Goal: Check status: Check status

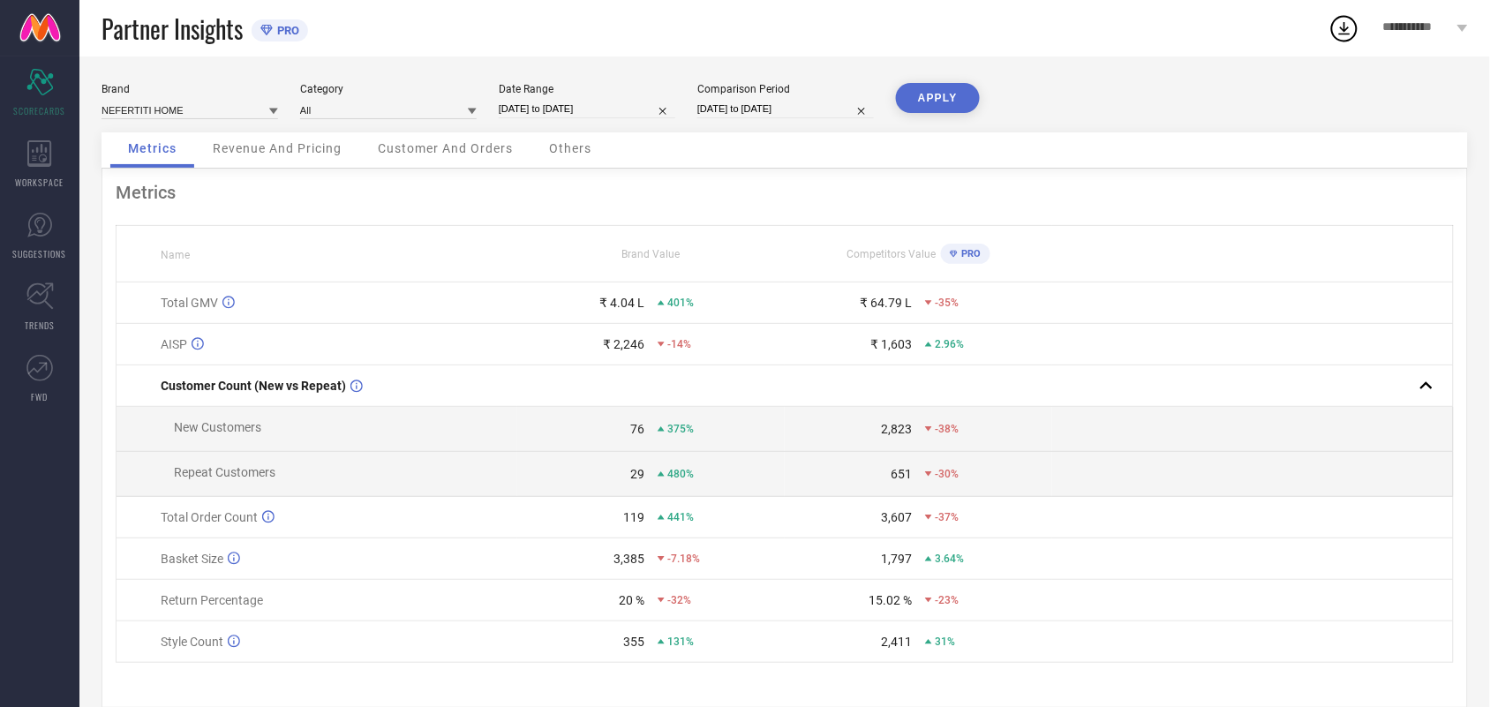
click at [638, 107] on input "[DATE] to [DATE]" at bounding box center [587, 109] width 177 height 19
select select "7"
select select "2025"
select select "8"
select select "2025"
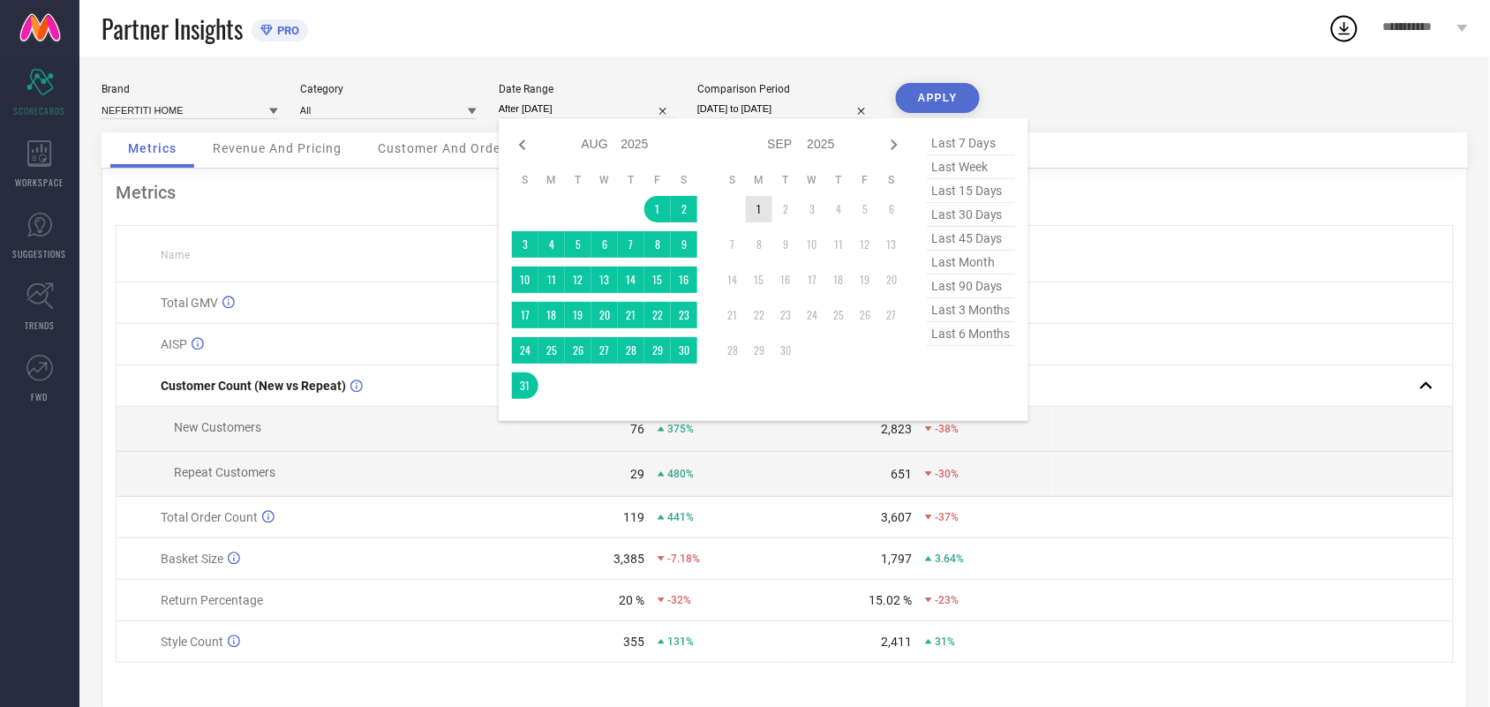
click at [749, 214] on td "1" at bounding box center [759, 209] width 26 height 26
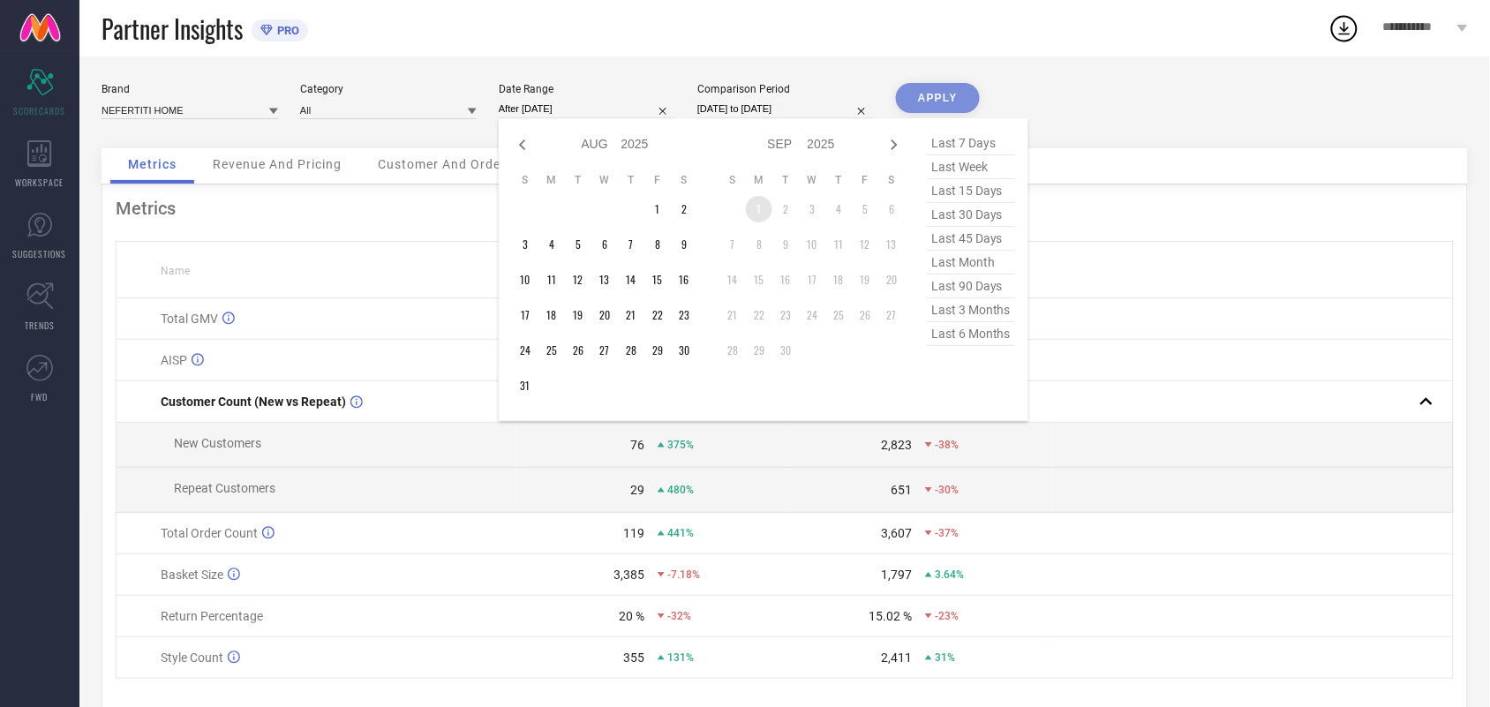
type input "[DATE] to [DATE]"
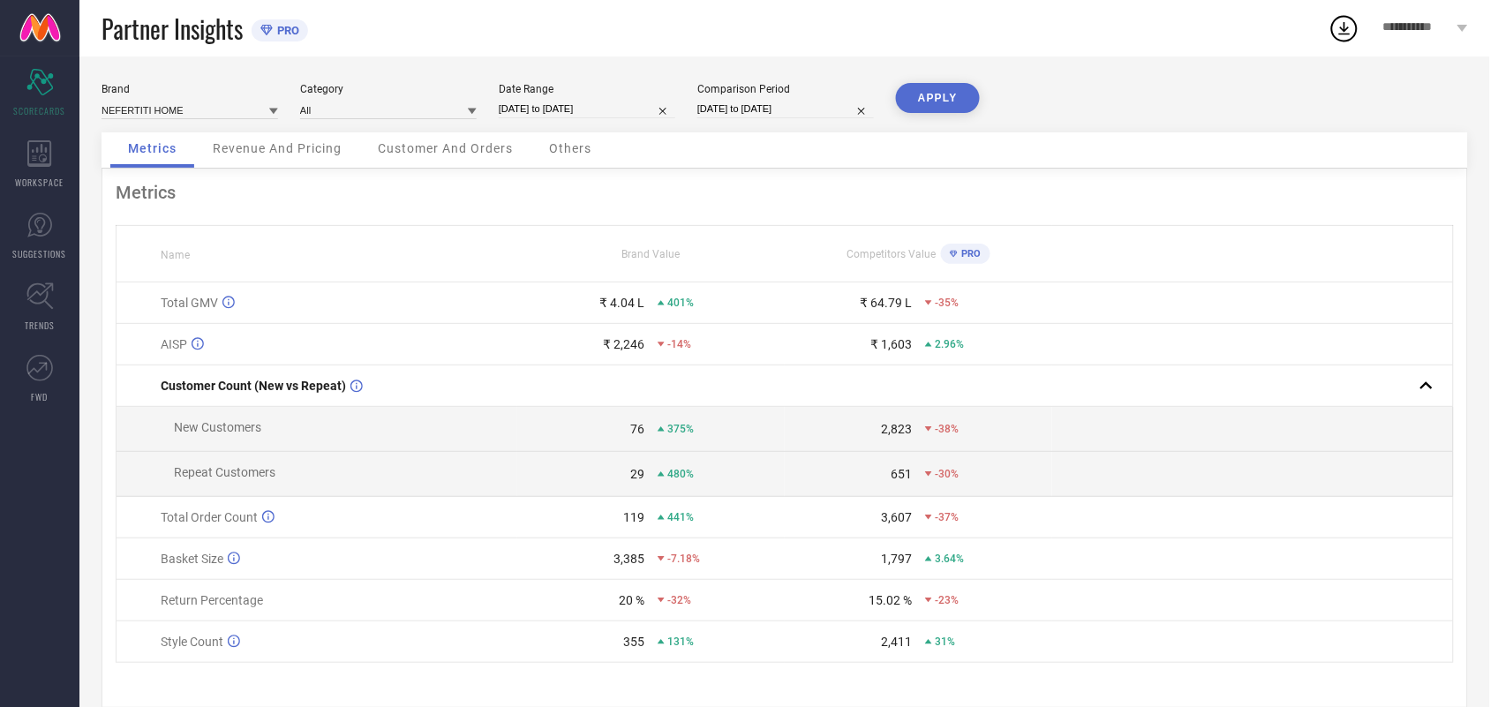
click at [927, 97] on button "APPLY" at bounding box center [938, 98] width 84 height 30
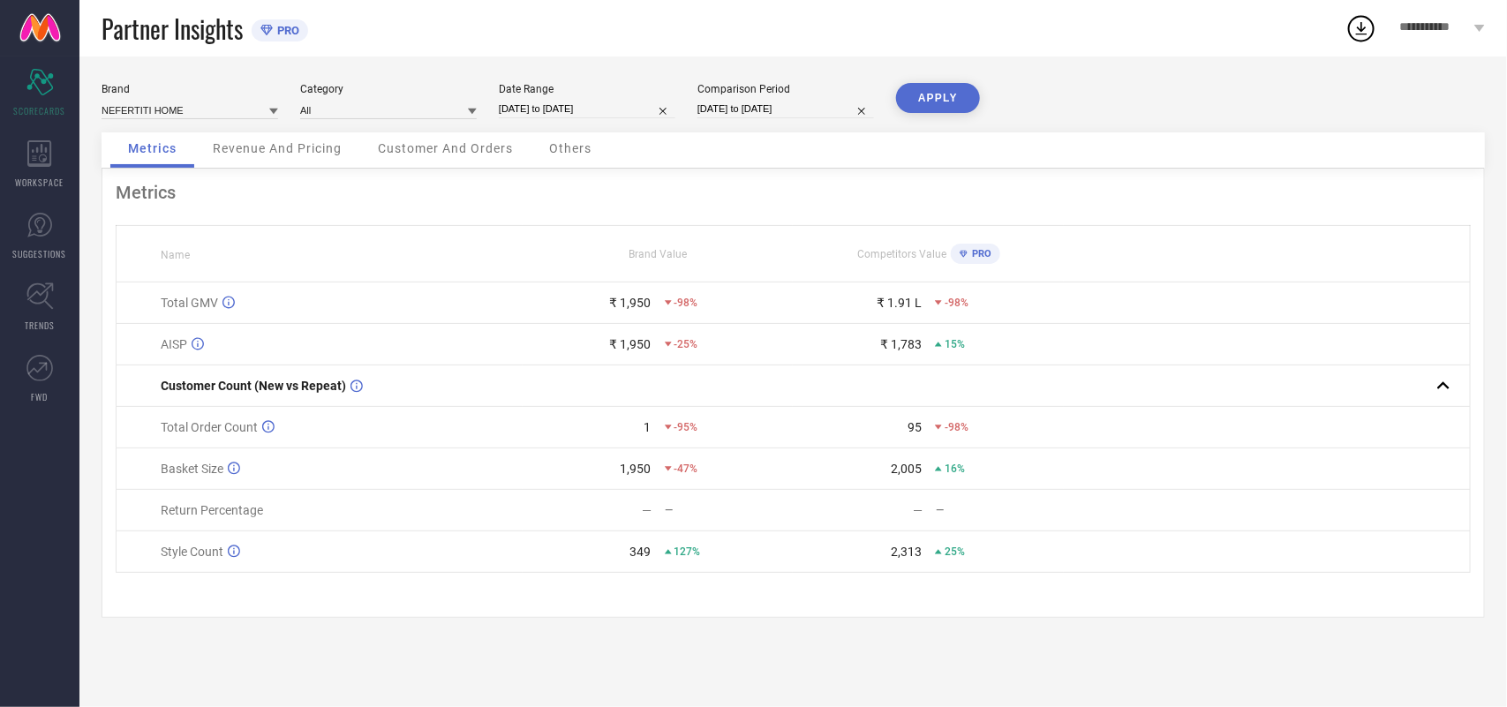
click at [618, 110] on input "[DATE] to [DATE]" at bounding box center [587, 109] width 177 height 19
select select "8"
select select "2025"
select select "9"
select select "2025"
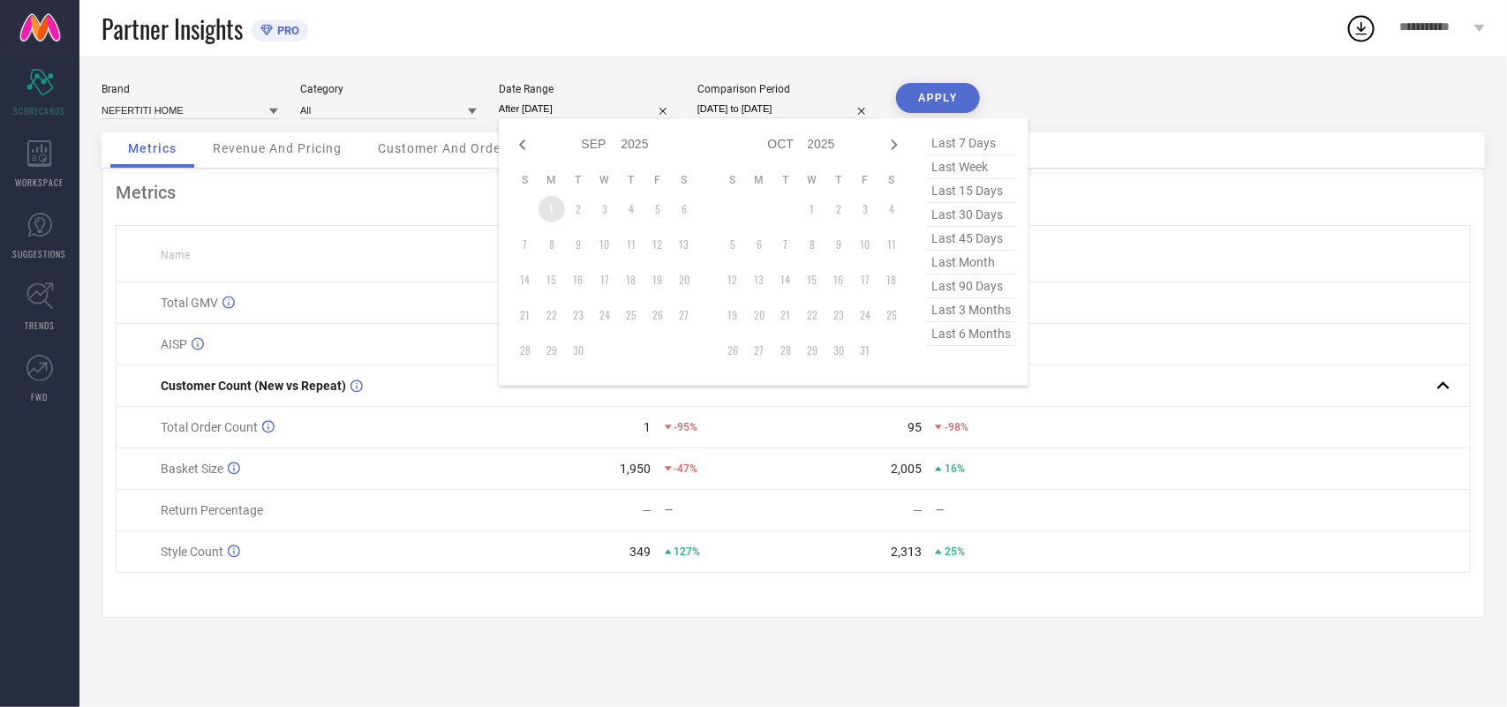
click at [541, 216] on td "1" at bounding box center [551, 209] width 26 height 26
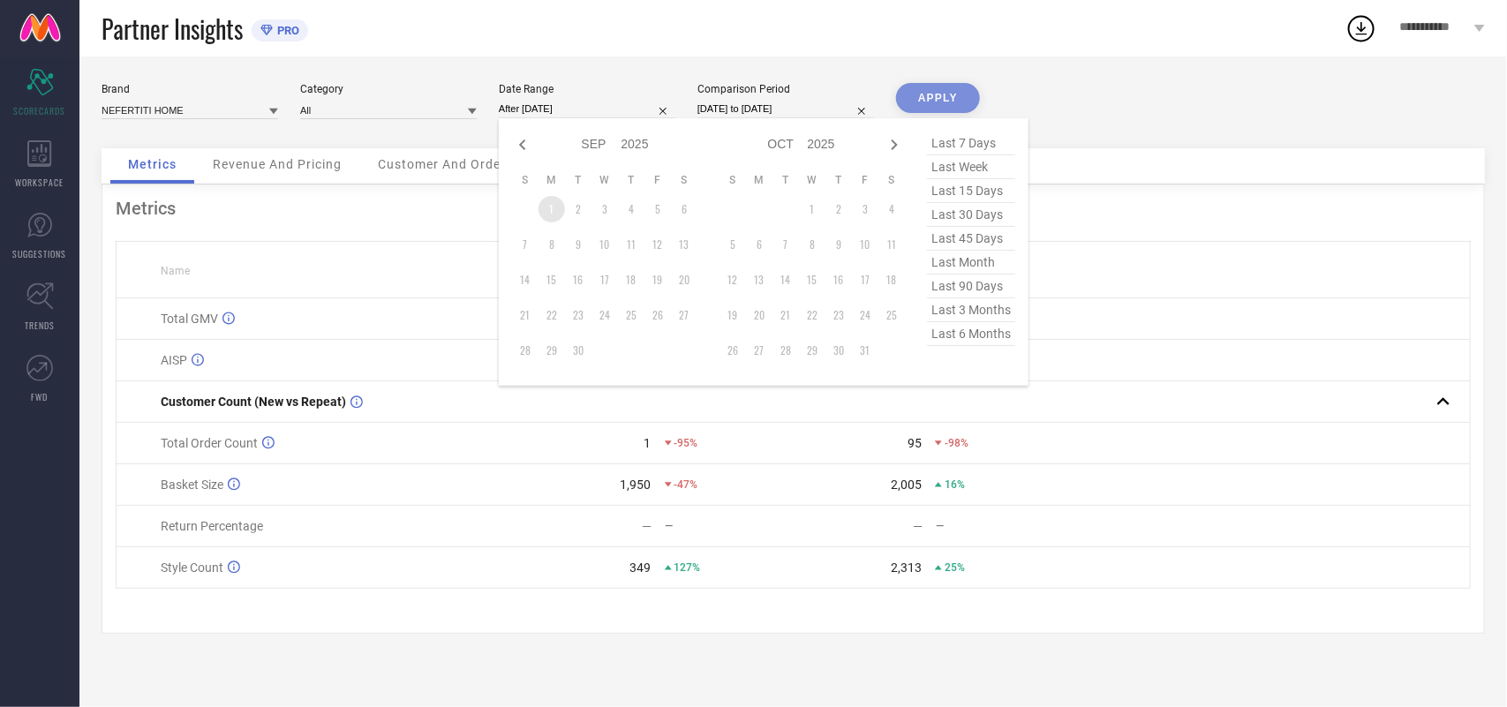
type input "[DATE] to [DATE]"
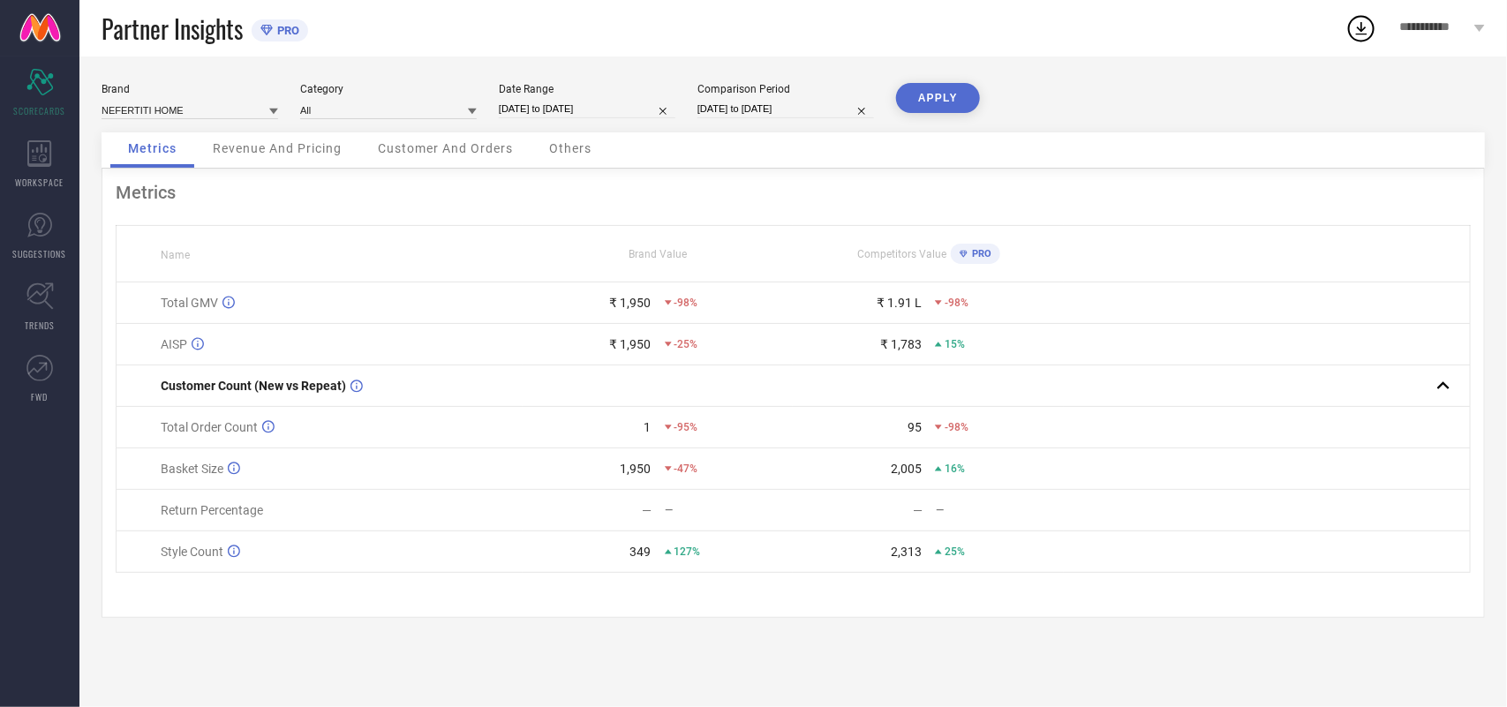
click at [576, 91] on div "Date Range" at bounding box center [587, 89] width 177 height 12
select select "8"
select select "2025"
select select "9"
select select "2025"
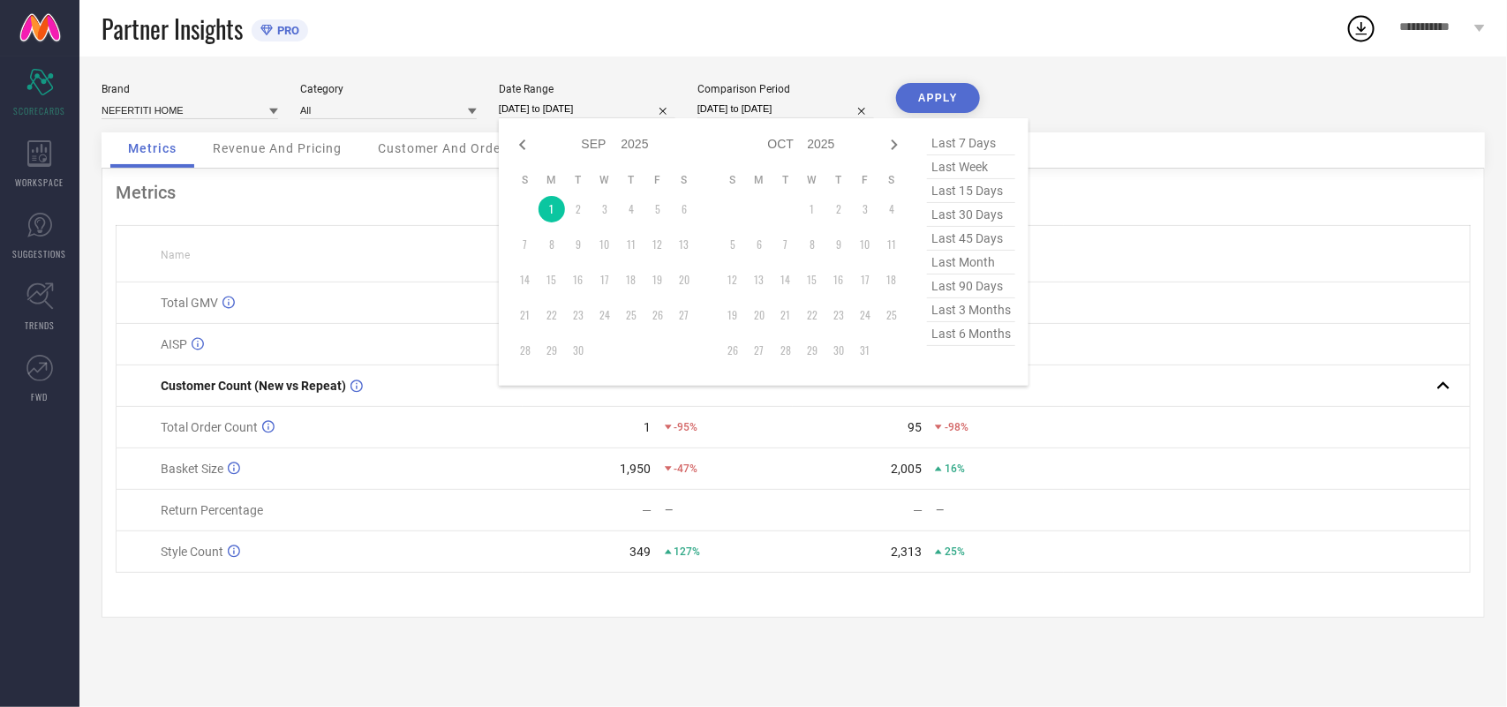
click at [593, 102] on input "[DATE] to [DATE]" at bounding box center [587, 109] width 177 height 19
click at [554, 213] on td "1" at bounding box center [551, 209] width 26 height 26
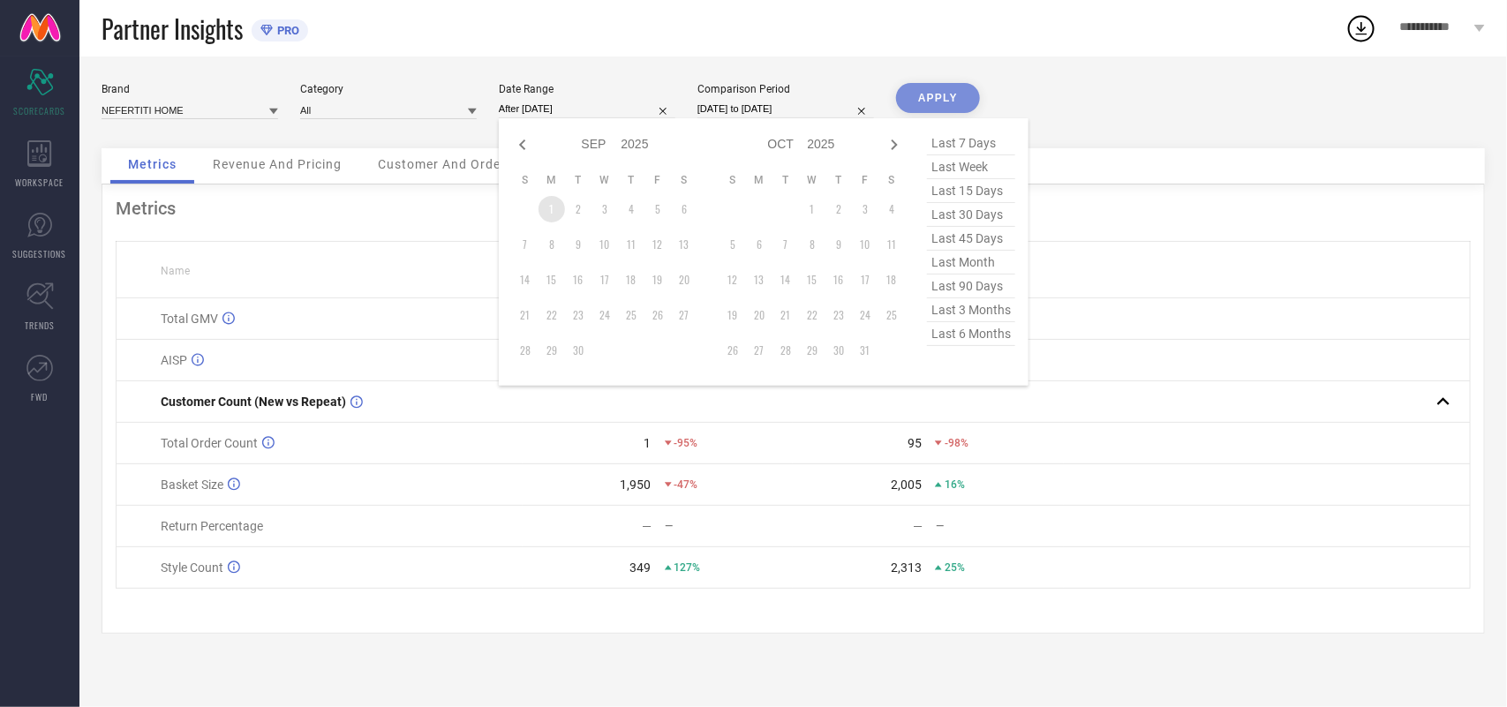
type input "[DATE] to [DATE]"
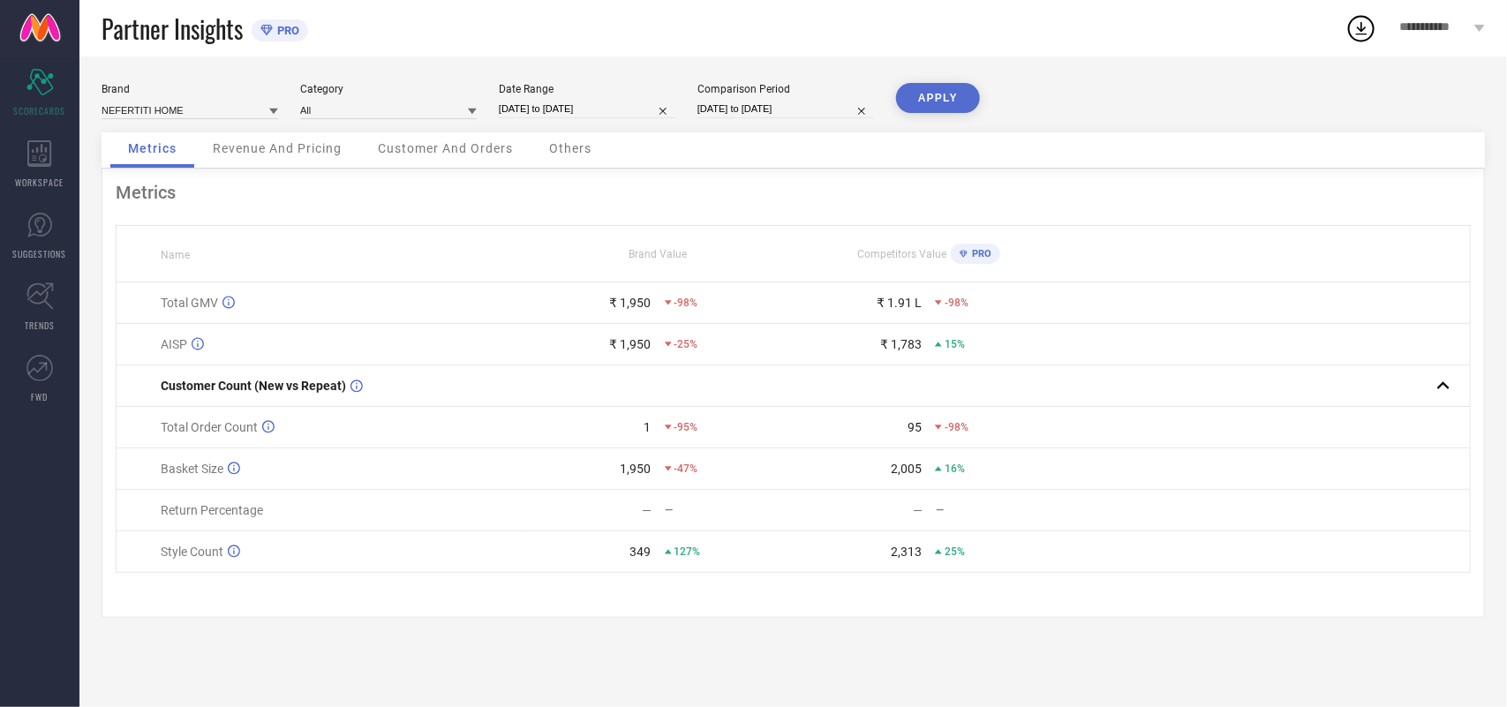
click at [971, 91] on button "APPLY" at bounding box center [938, 98] width 84 height 30
click at [589, 104] on input "[DATE] to [DATE]" at bounding box center [587, 109] width 177 height 19
select select "8"
select select "2025"
select select "9"
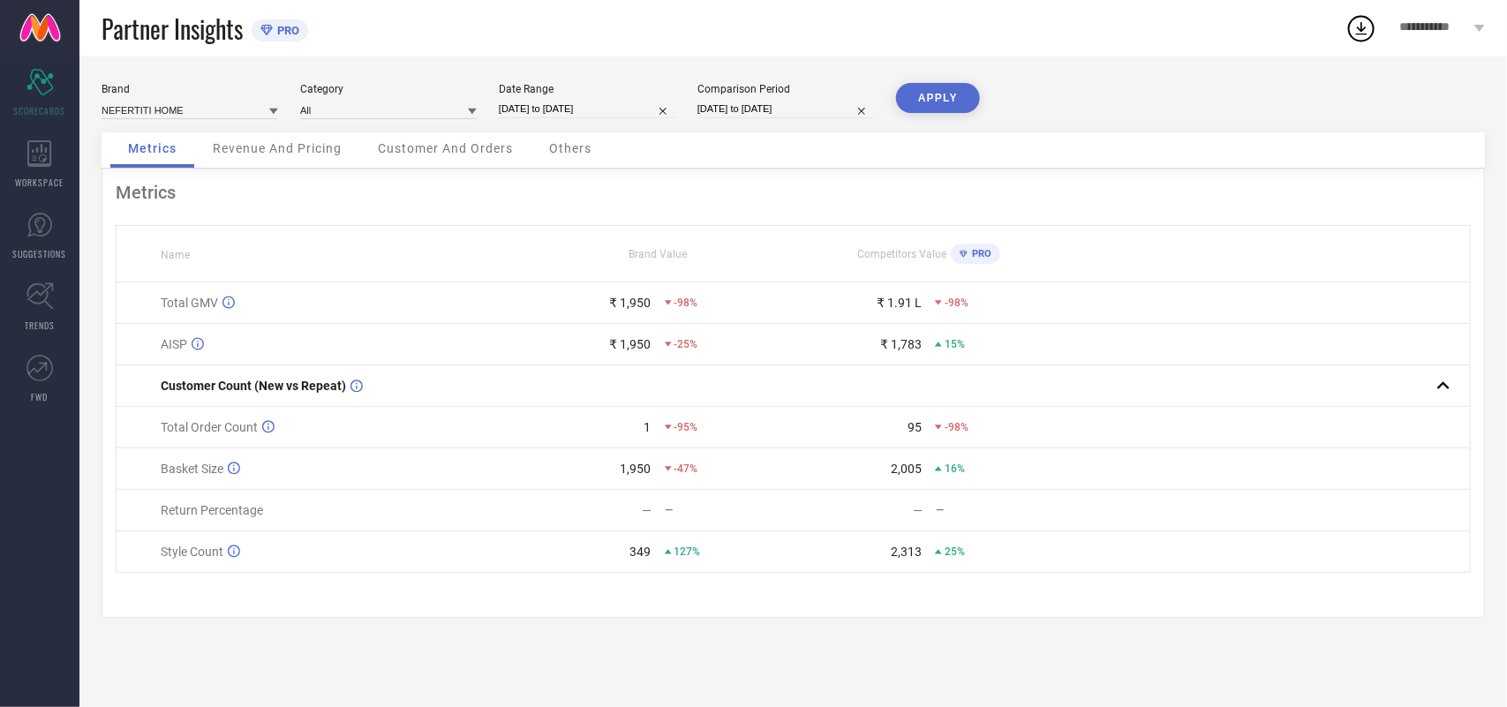
select select "2025"
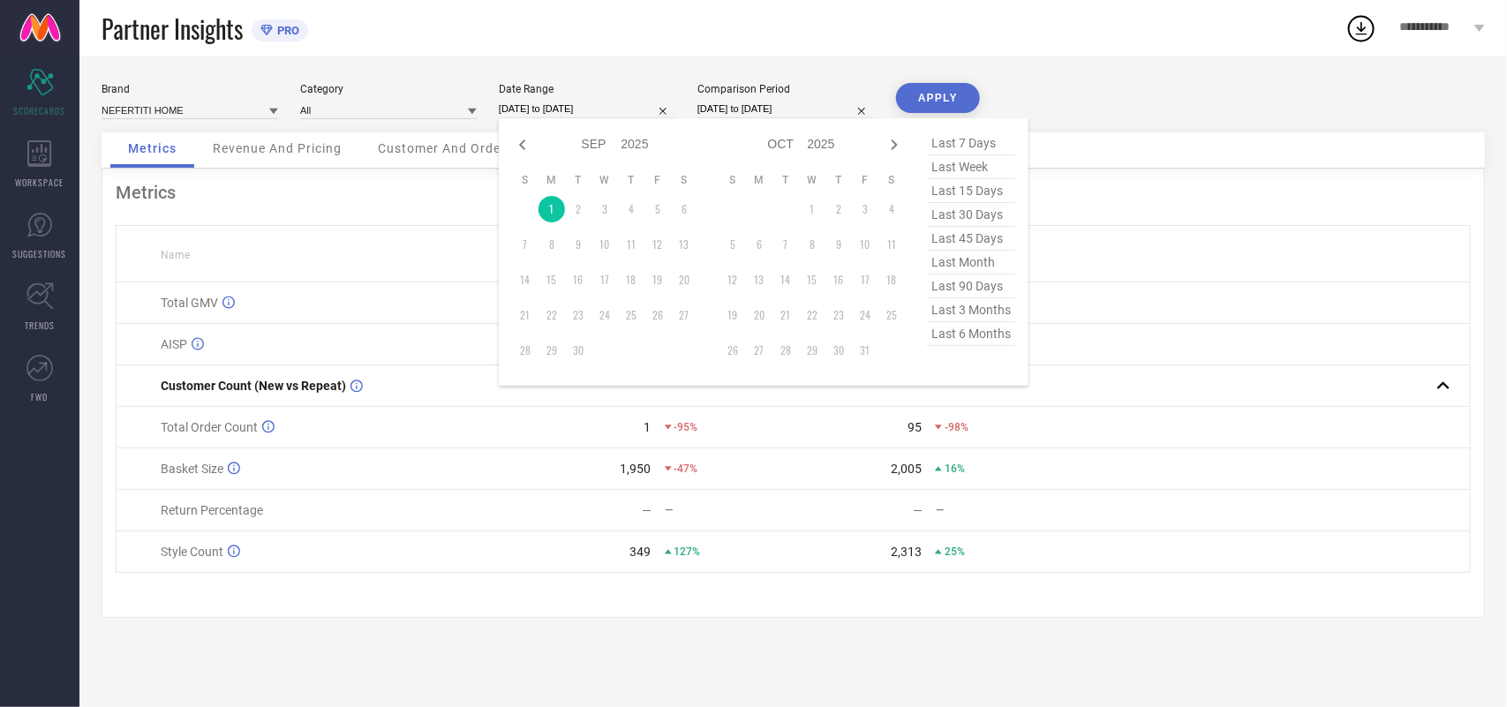
click at [982, 263] on span "last month" at bounding box center [971, 263] width 88 height 24
type input "[DATE] to [DATE]"
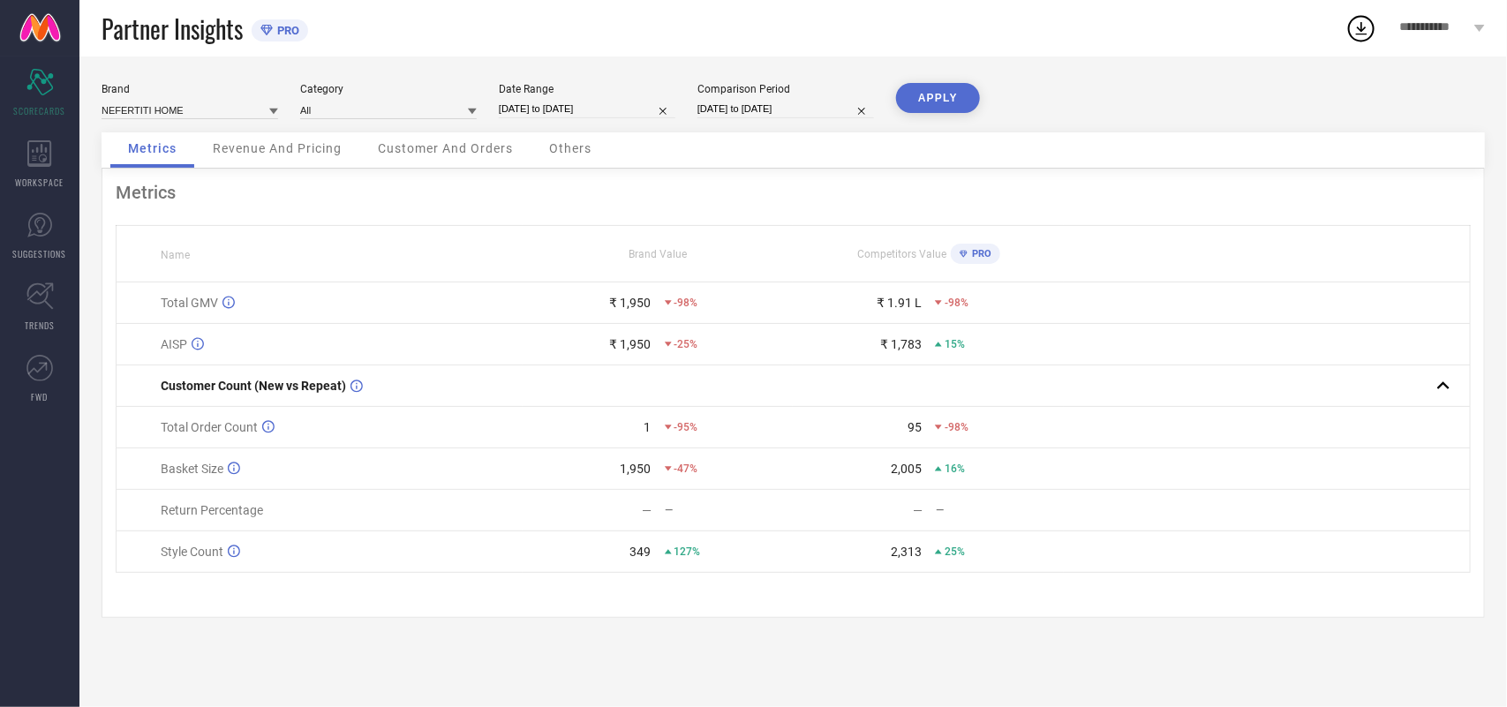
click at [929, 95] on button "APPLY" at bounding box center [938, 98] width 84 height 30
